Goal: Navigation & Orientation: Find specific page/section

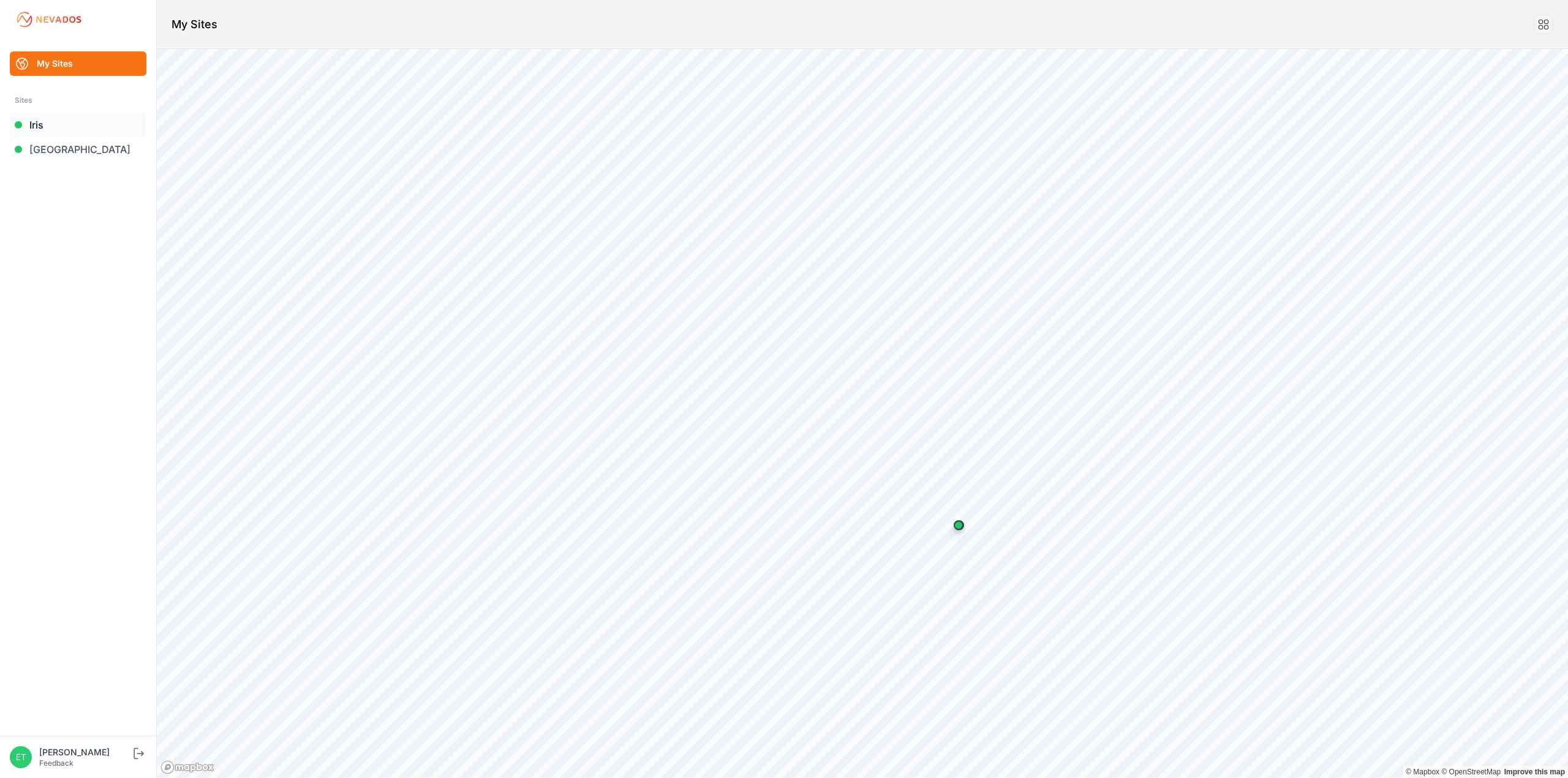
click at [100, 115] on link "Iris" at bounding box center [78, 125] width 136 height 25
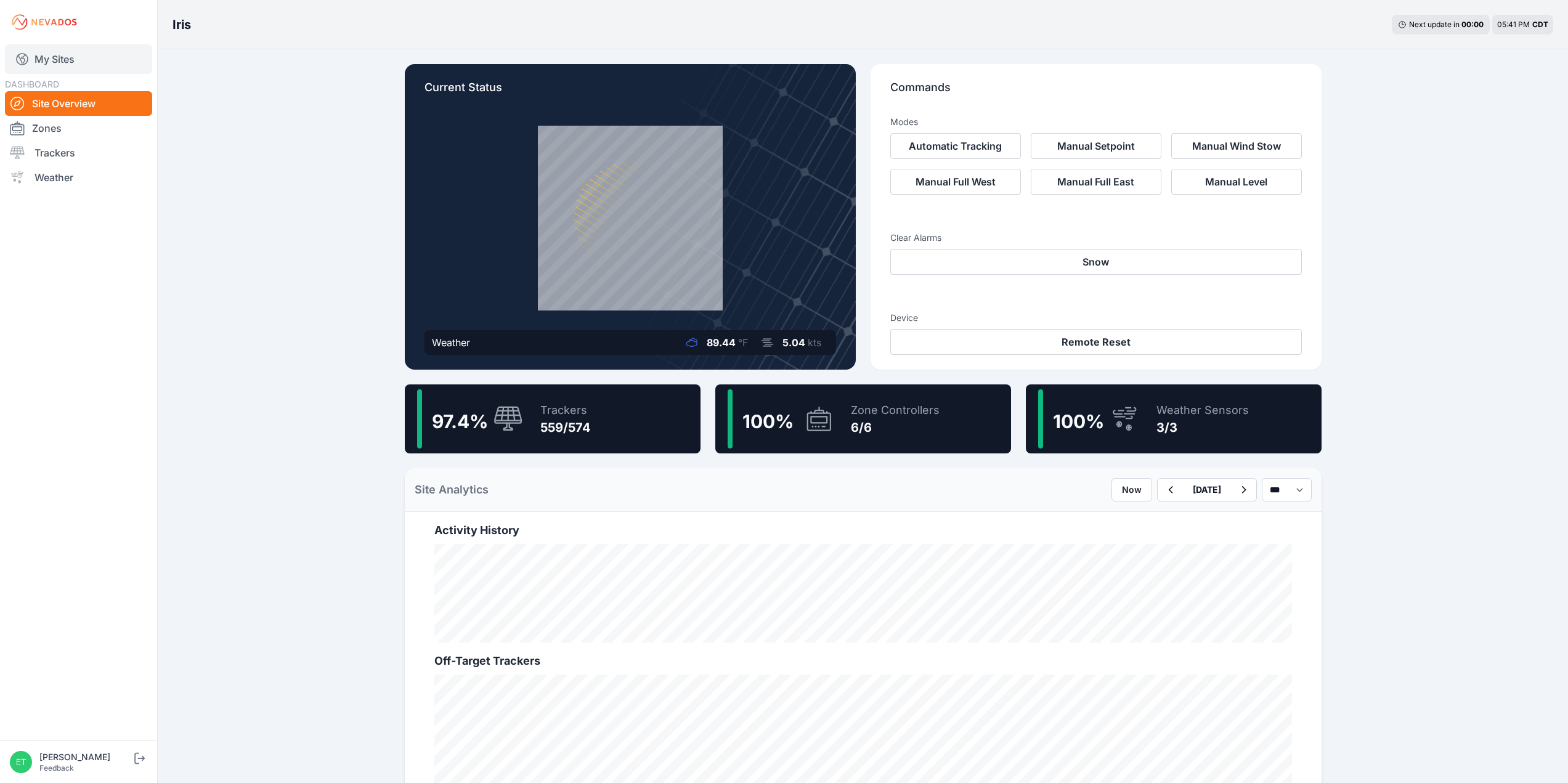
click at [91, 65] on link "My Sites" at bounding box center [78, 59] width 147 height 30
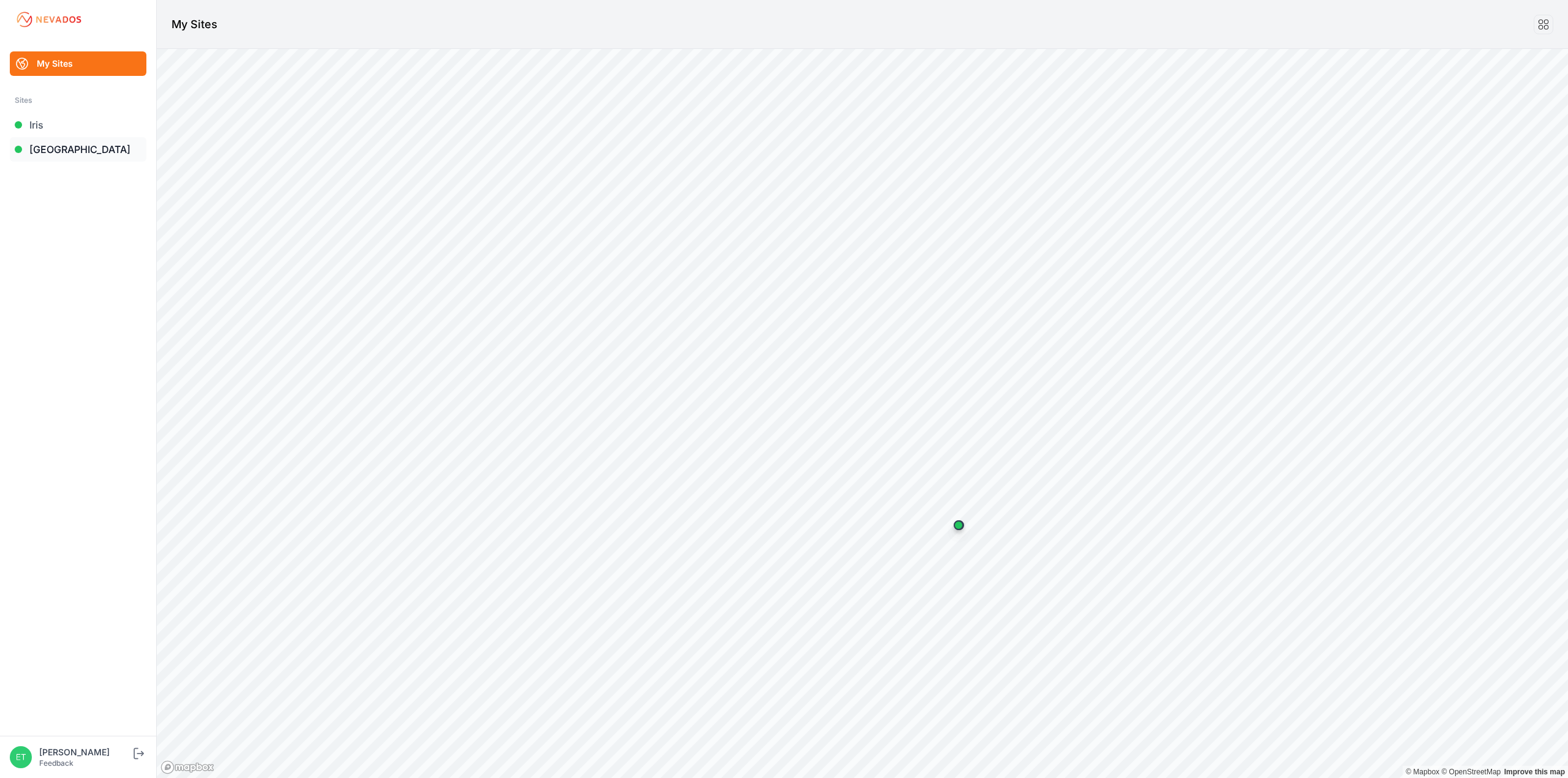
click at [68, 149] on link "[GEOGRAPHIC_DATA]" at bounding box center [78, 149] width 136 height 25
